Goal: Find specific page/section: Find specific page/section

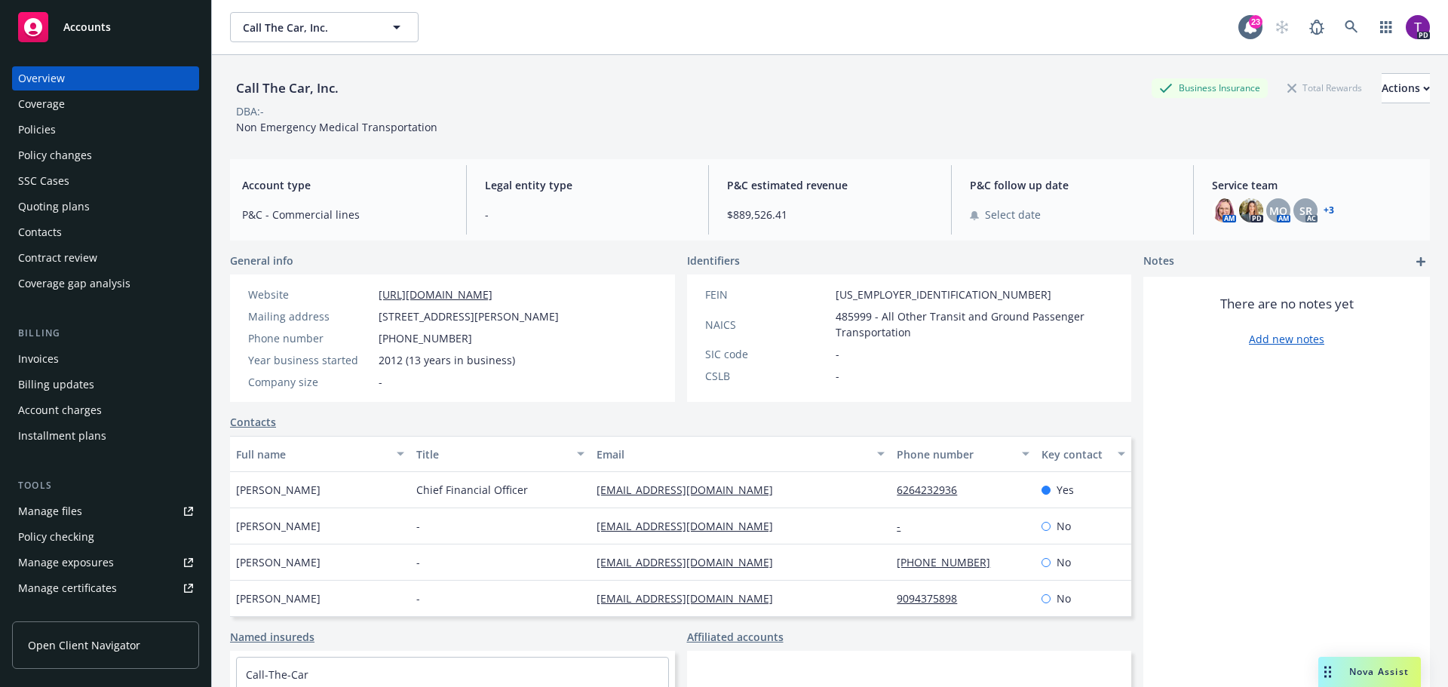
click at [78, 500] on div "Manage files" at bounding box center [50, 511] width 64 height 24
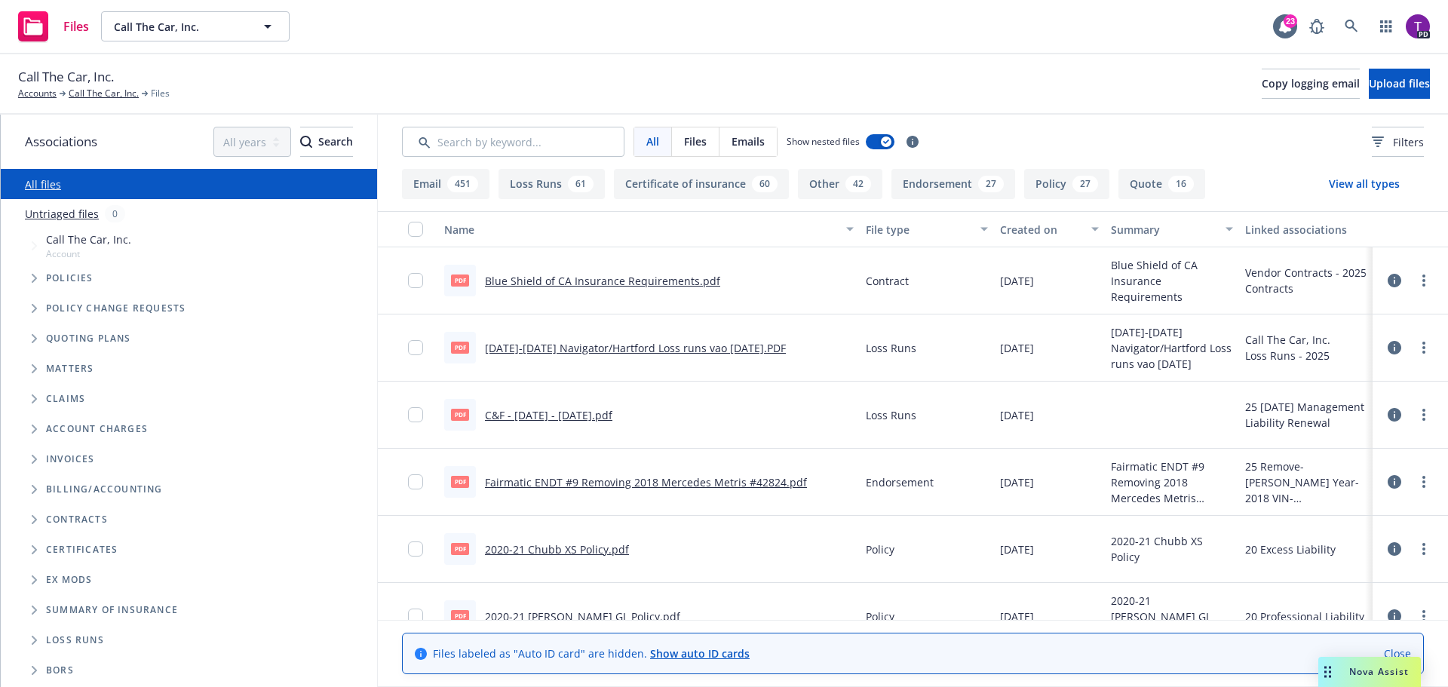
click at [545, 279] on link "Blue Shield of CA Insurance Requirements.pdf" at bounding box center [602, 281] width 235 height 14
click at [533, 146] on input "Search by keyword..." at bounding box center [513, 142] width 223 height 30
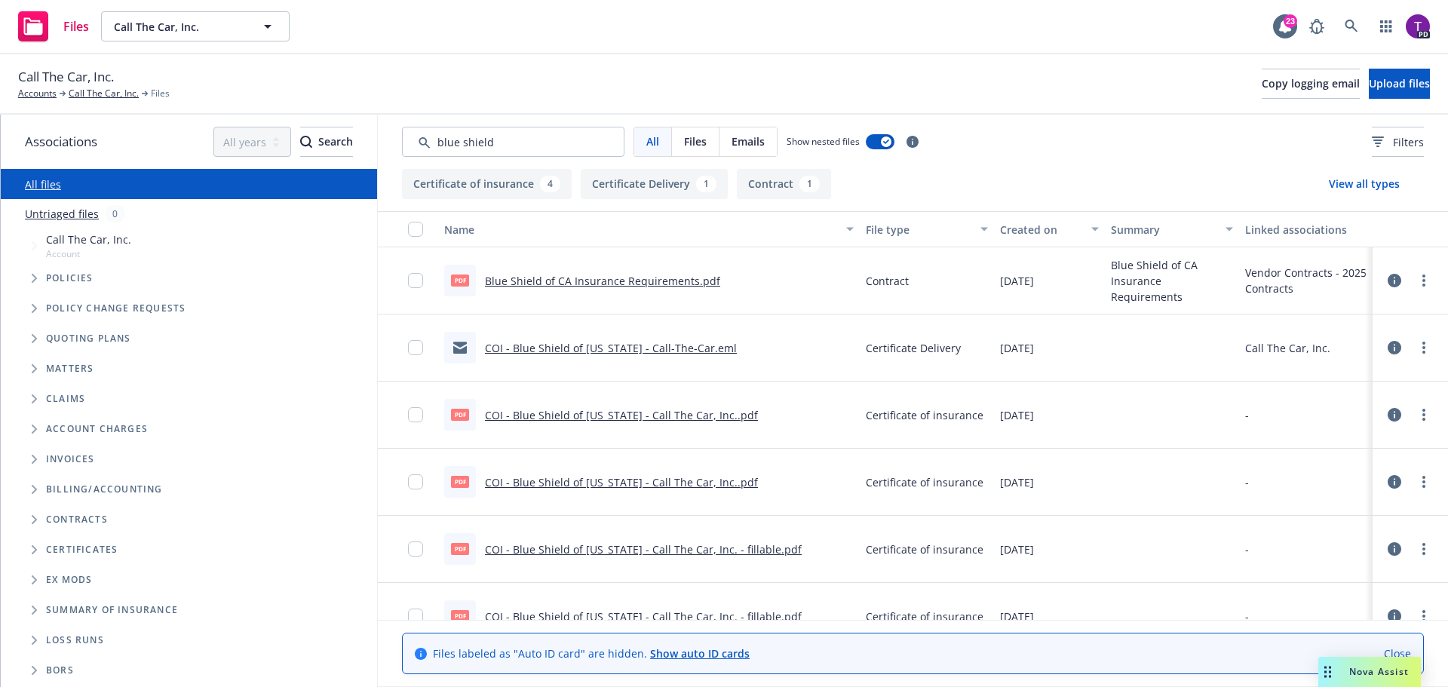
click at [565, 345] on link "COI - Blue Shield of California - Call-The-Car.eml" at bounding box center [611, 348] width 252 height 14
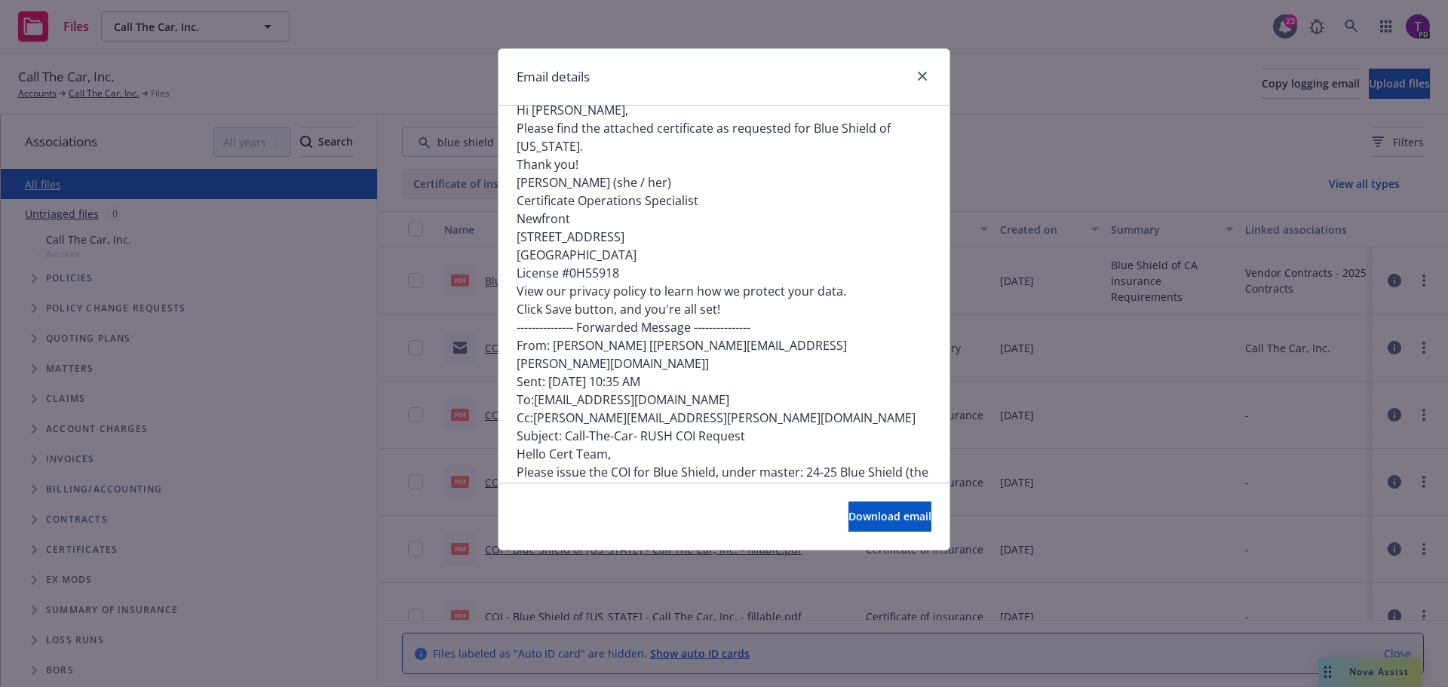
scroll to position [397, 0]
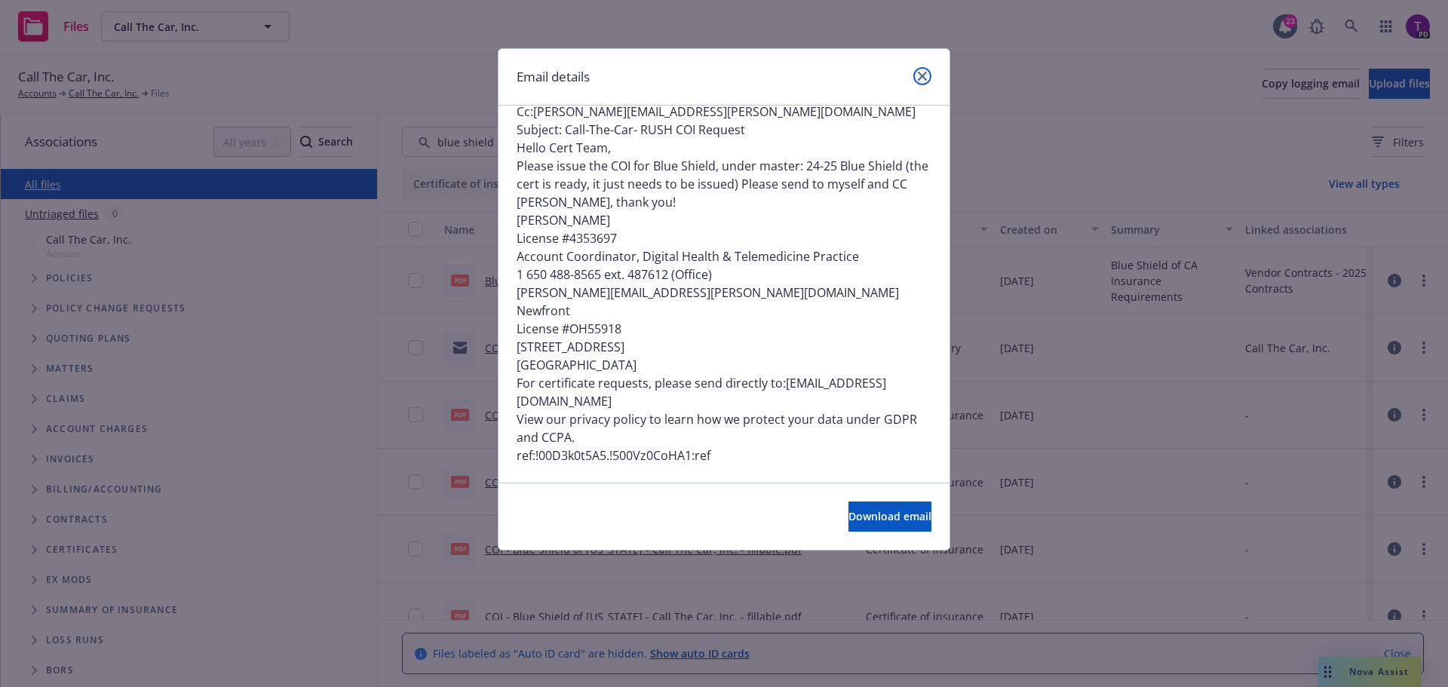
click at [925, 73] on icon "close" at bounding box center [922, 76] width 9 height 9
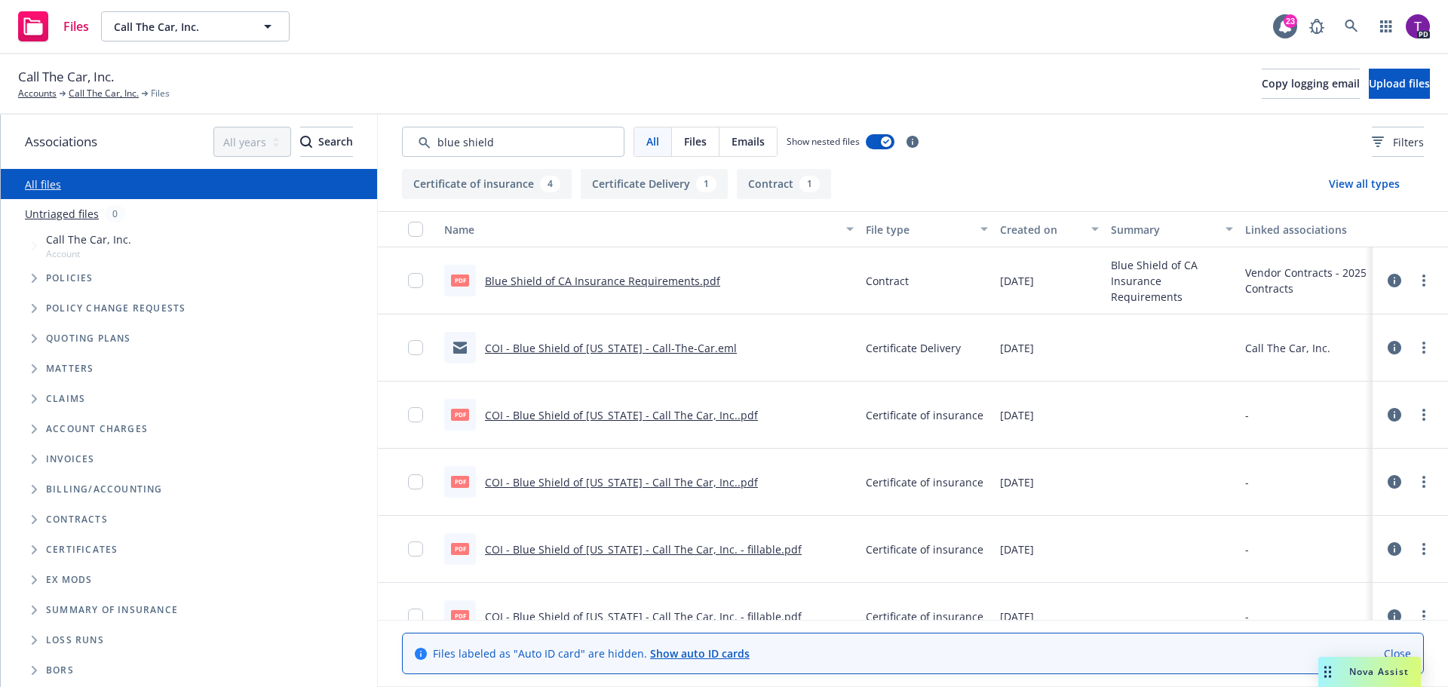
click at [594, 410] on link "COI - Blue Shield of California - Call The Car, Inc..pdf" at bounding box center [621, 415] width 273 height 14
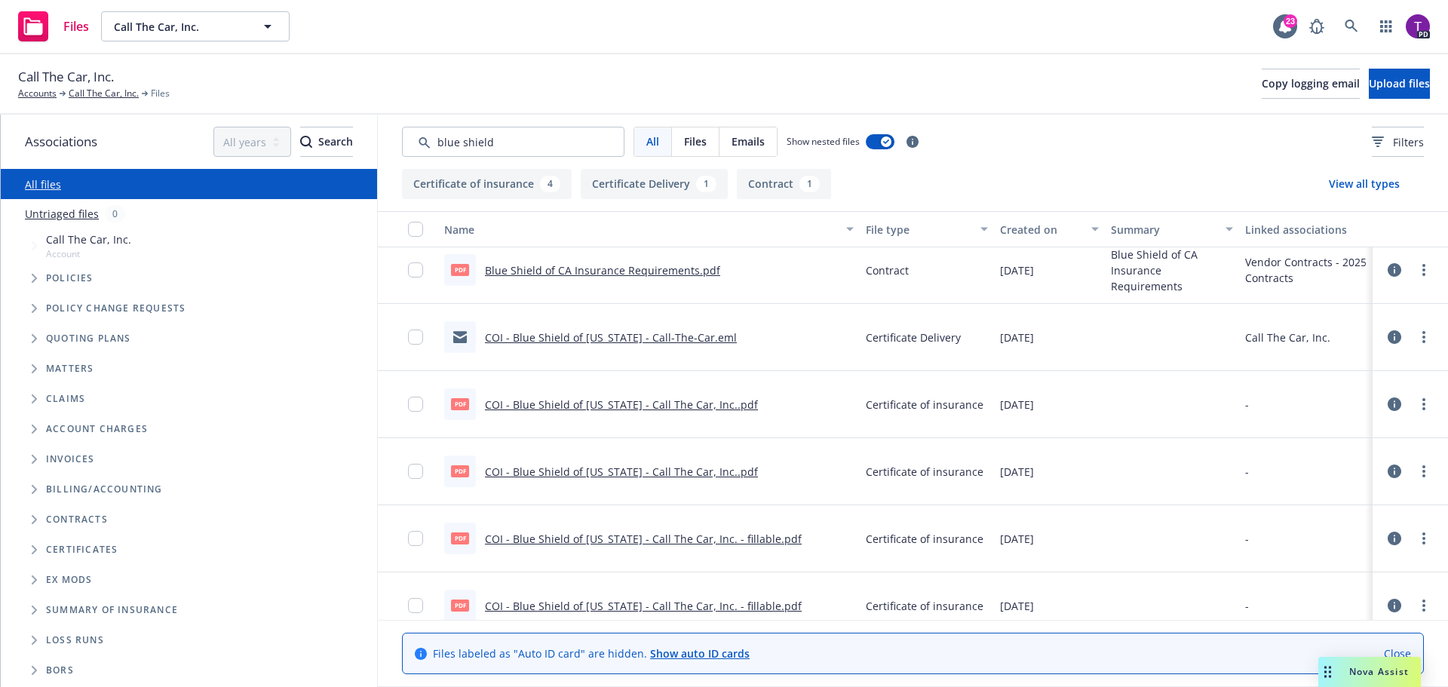
scroll to position [0, 0]
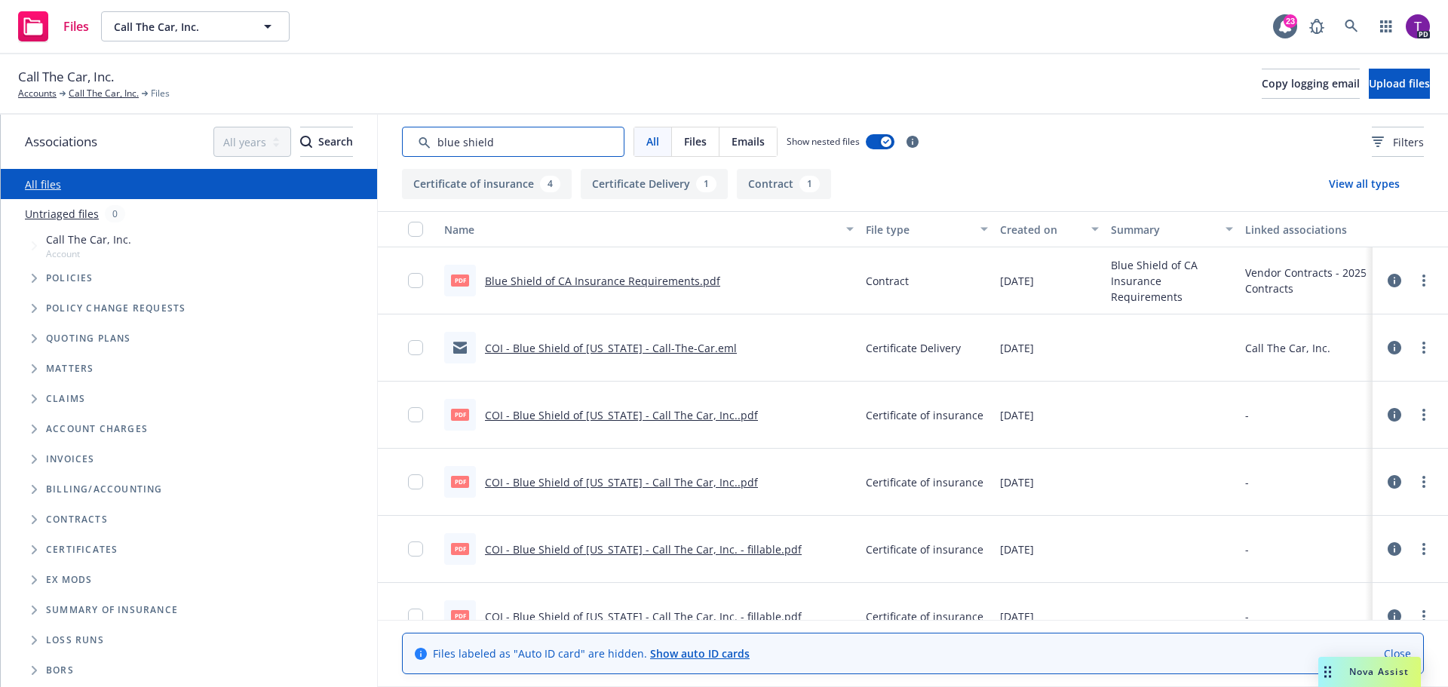
drag, startPoint x: 563, startPoint y: 146, endPoint x: 430, endPoint y: 155, distance: 133.8
click at [430, 155] on input "Search by keyword..." at bounding box center [513, 142] width 223 height 30
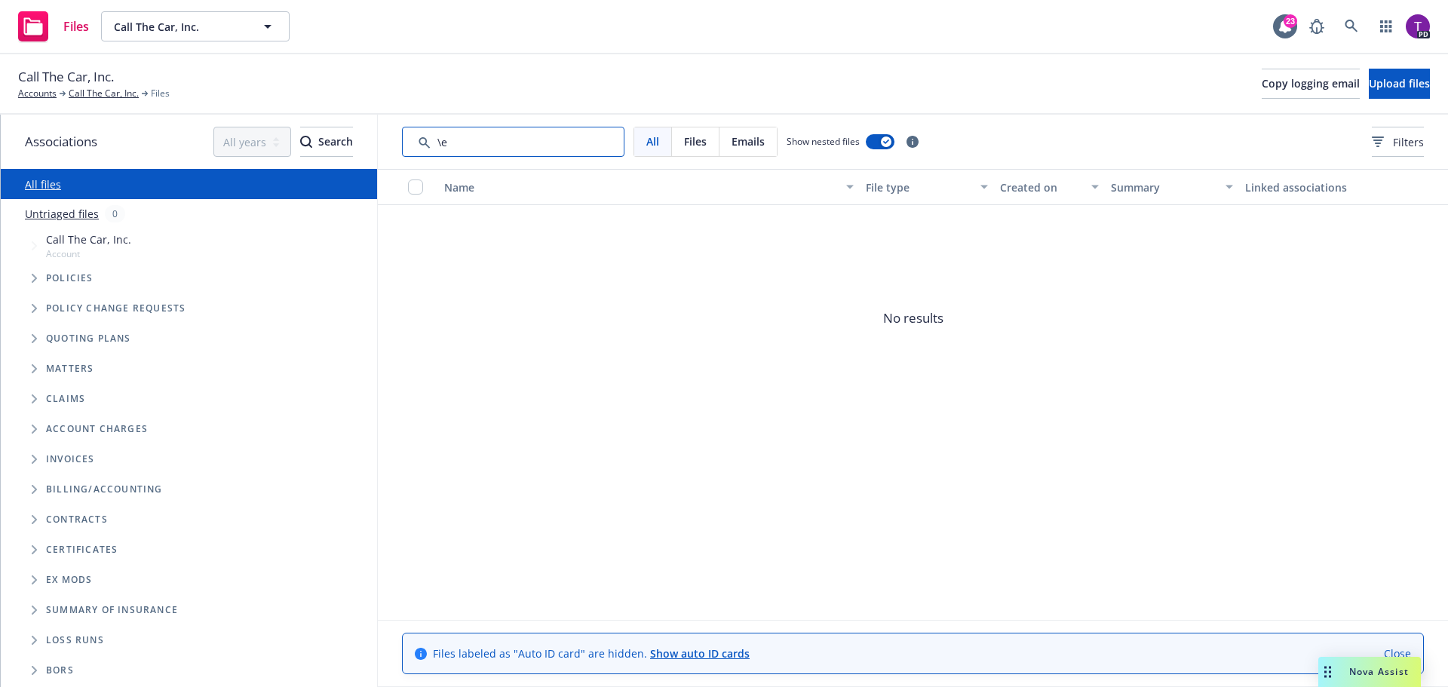
type input "\"
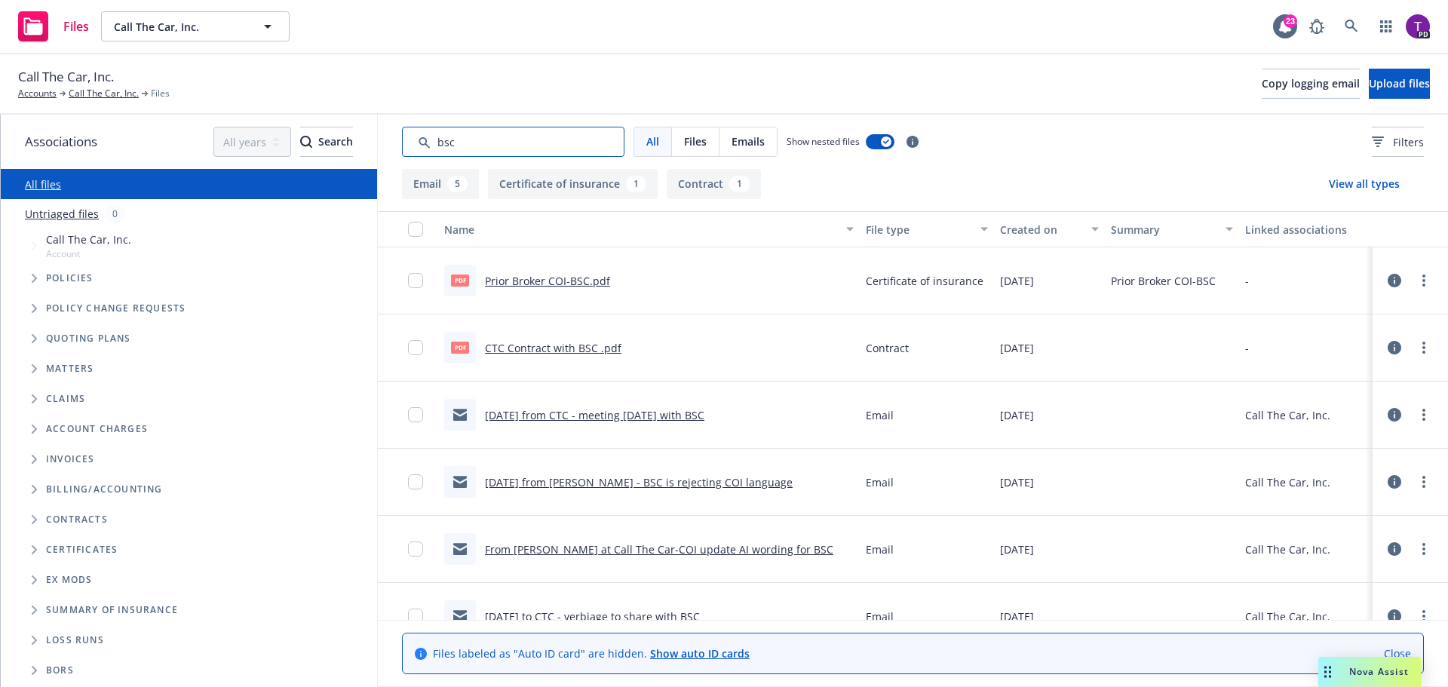
type input "bsc"
click at [588, 344] on link "CTC Contract with BSC .pdf" at bounding box center [553, 348] width 137 height 14
